Goal: Browse casually

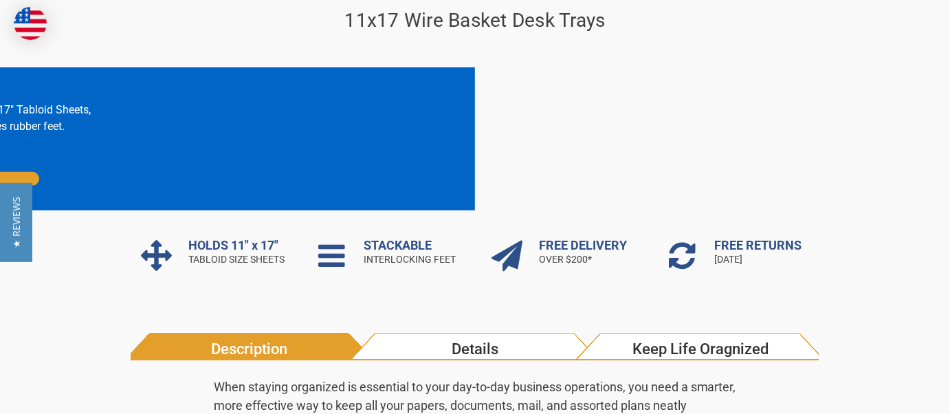
scroll to position [274, 0]
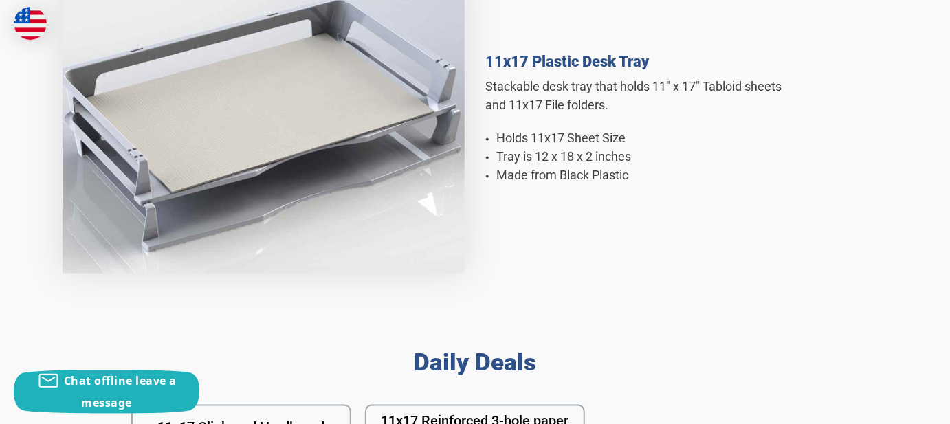
scroll to position [962, 0]
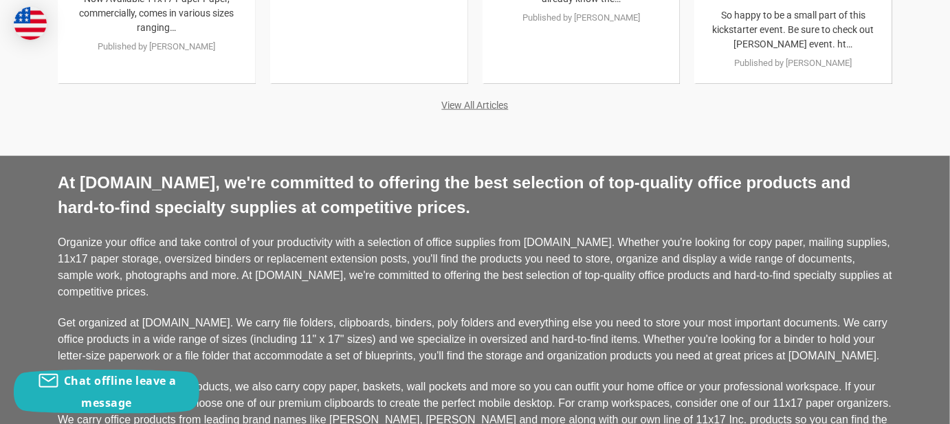
scroll to position [3162, 0]
